Goal: Information Seeking & Learning: Learn about a topic

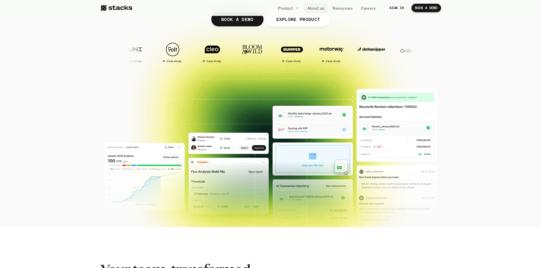
click at [317, 9] on p "About us" at bounding box center [315, 8] width 17 height 6
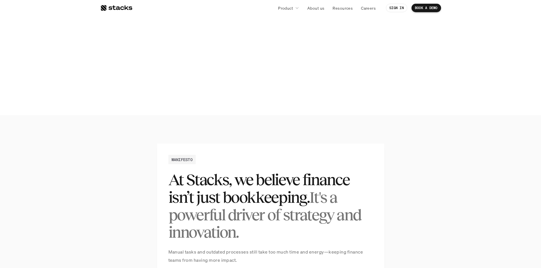
scroll to position [277, 0]
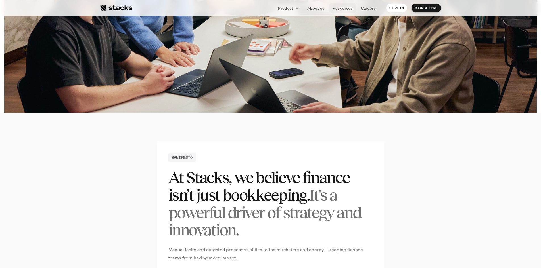
click at [345, 9] on p "Resources" at bounding box center [342, 8] width 20 height 6
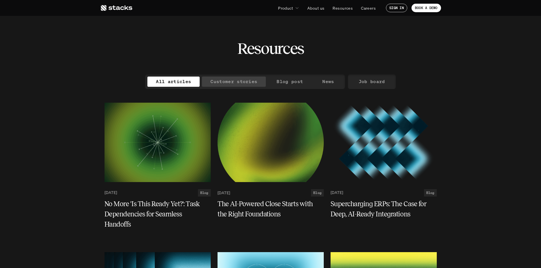
click at [237, 82] on p "Customer stories" at bounding box center [233, 81] width 47 height 8
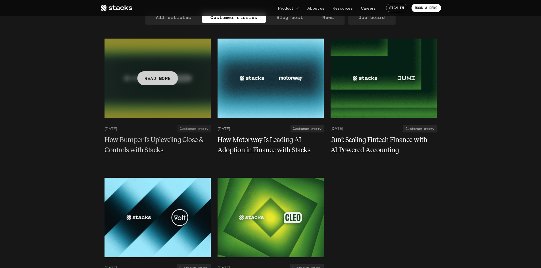
scroll to position [65, 0]
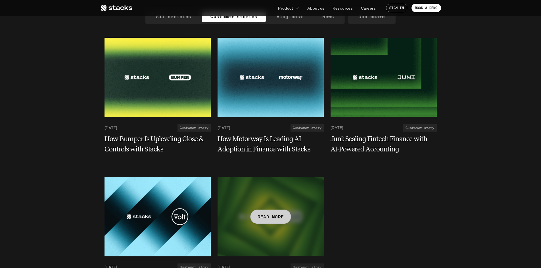
click at [253, 228] on div at bounding box center [270, 216] width 106 height 79
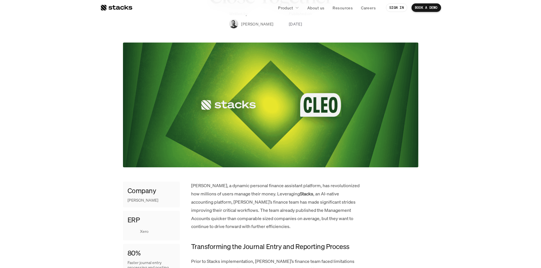
scroll to position [212, 0]
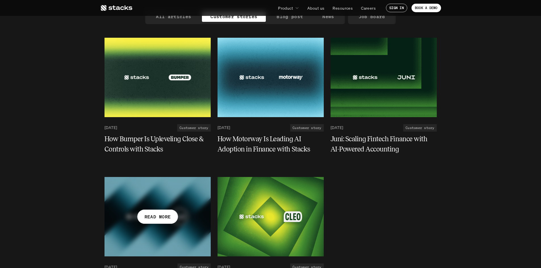
click at [134, 208] on div at bounding box center [157, 216] width 106 height 79
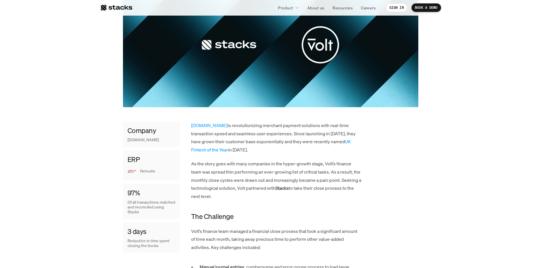
scroll to position [158, 0]
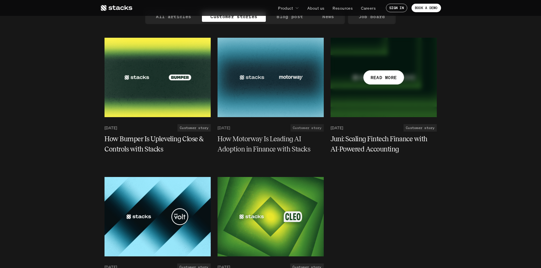
click at [371, 61] on div at bounding box center [383, 77] width 106 height 79
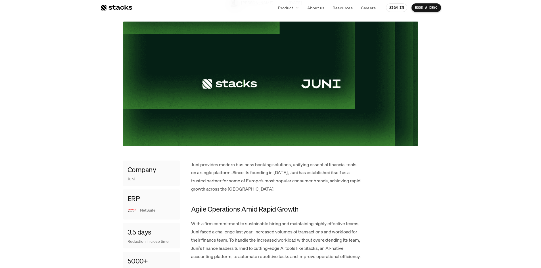
scroll to position [148, 0]
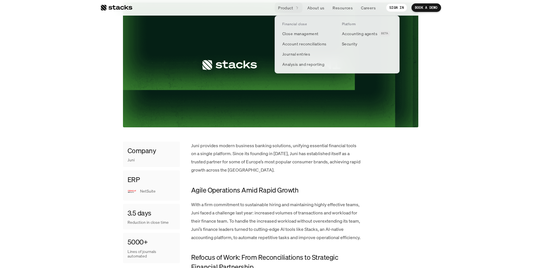
click at [294, 6] on link "Product" at bounding box center [288, 8] width 28 height 10
click at [298, 36] on p "Close management" at bounding box center [300, 34] width 36 height 6
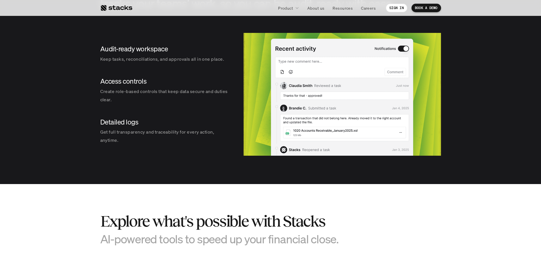
scroll to position [485, 0]
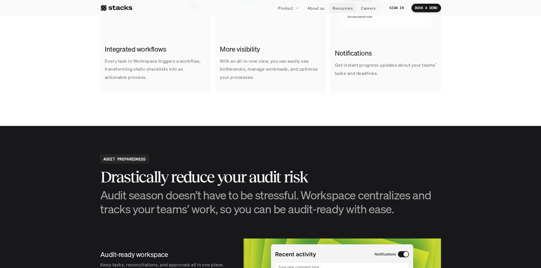
click at [342, 8] on p "Resources" at bounding box center [342, 8] width 20 height 6
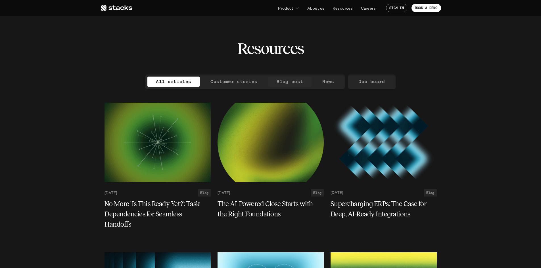
click at [235, 84] on p "Customer stories" at bounding box center [233, 81] width 47 height 8
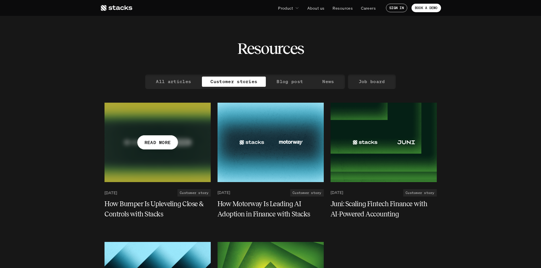
click at [185, 166] on div at bounding box center [157, 142] width 106 height 79
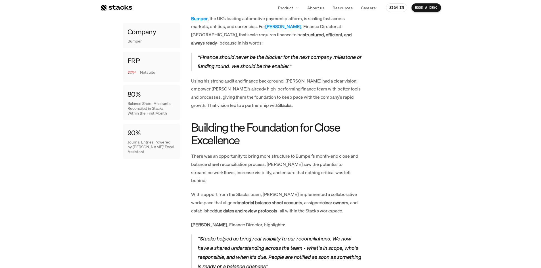
scroll to position [331, 0]
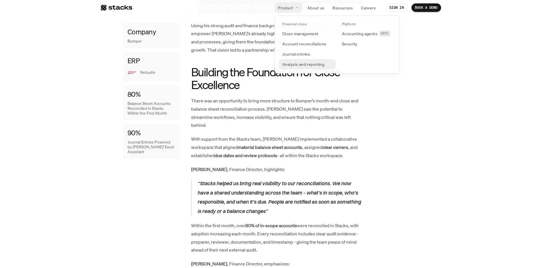
click at [297, 63] on p "Analysis and reporting" at bounding box center [303, 64] width 42 height 6
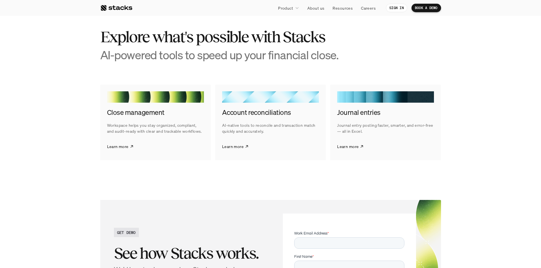
scroll to position [1222, 0]
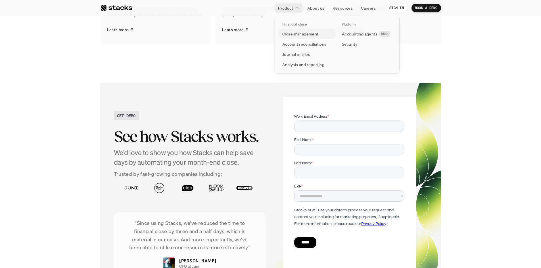
click at [288, 32] on p "Close management" at bounding box center [300, 34] width 36 height 6
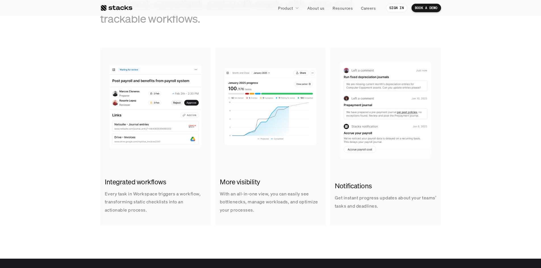
scroll to position [362, 0]
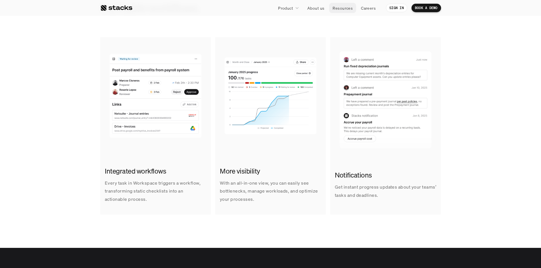
click at [346, 10] on p "Resources" at bounding box center [342, 8] width 20 height 6
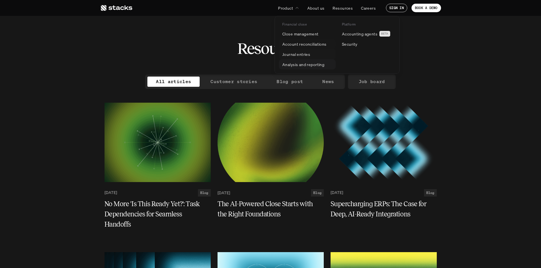
click at [287, 62] on p "Analysis and reporting" at bounding box center [303, 65] width 42 height 6
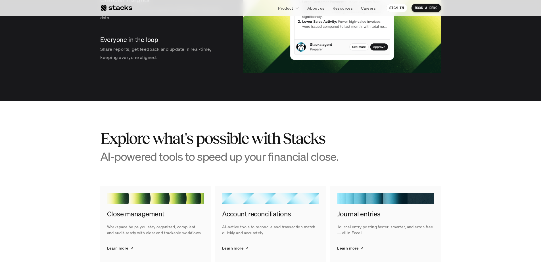
scroll to position [1080, 0]
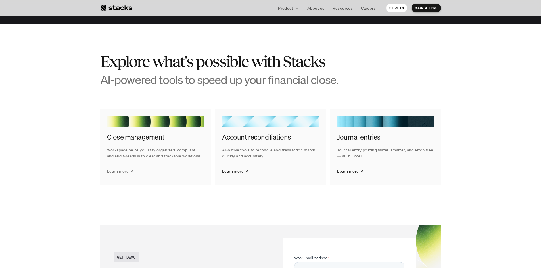
click at [123, 174] on p "Learn more" at bounding box center [118, 171] width 22 height 6
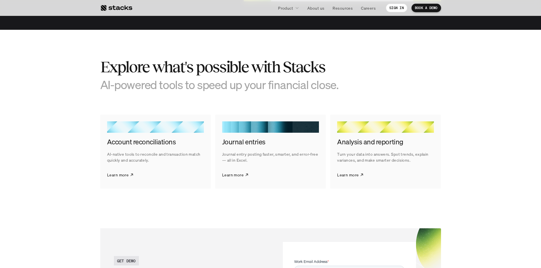
scroll to position [845, 0]
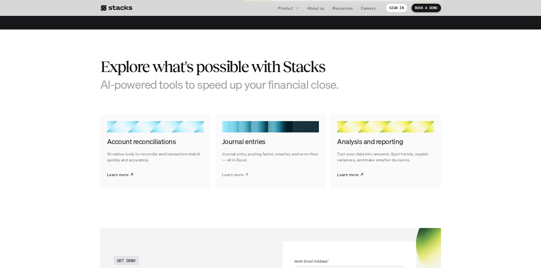
click at [244, 173] on link "Learn more" at bounding box center [235, 174] width 27 height 14
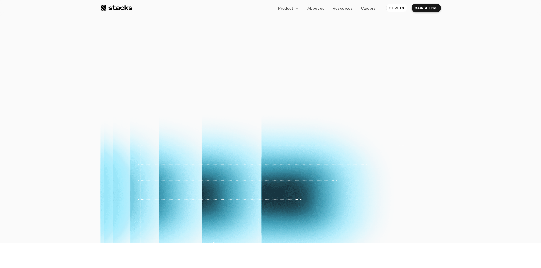
click at [248, 137] on div "BOOK A DEMO" at bounding box center [270, 149] width 52 height 26
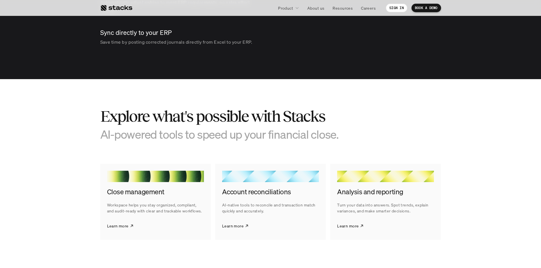
scroll to position [761, 0]
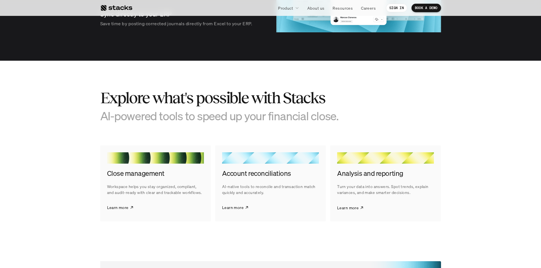
click at [353, 209] on p "Learn more" at bounding box center [348, 208] width 22 height 6
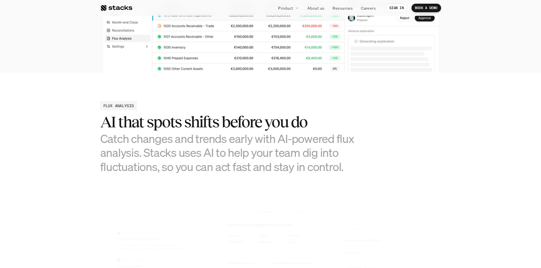
scroll to position [223, 0]
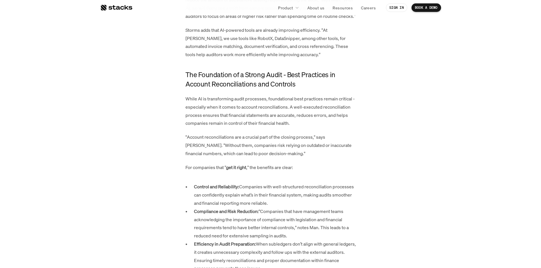
scroll to position [496, 0]
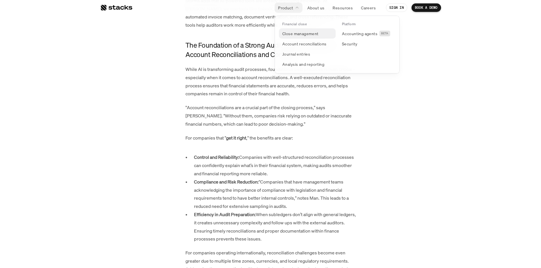
click at [288, 34] on p "Close management" at bounding box center [300, 34] width 36 height 6
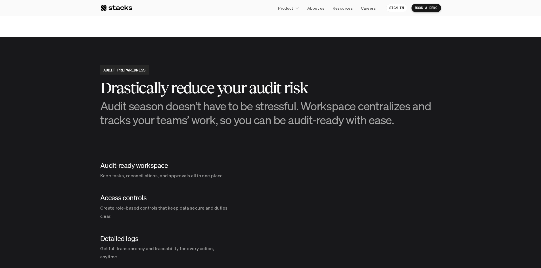
scroll to position [574, 0]
